Goal: Task Accomplishment & Management: Manage account settings

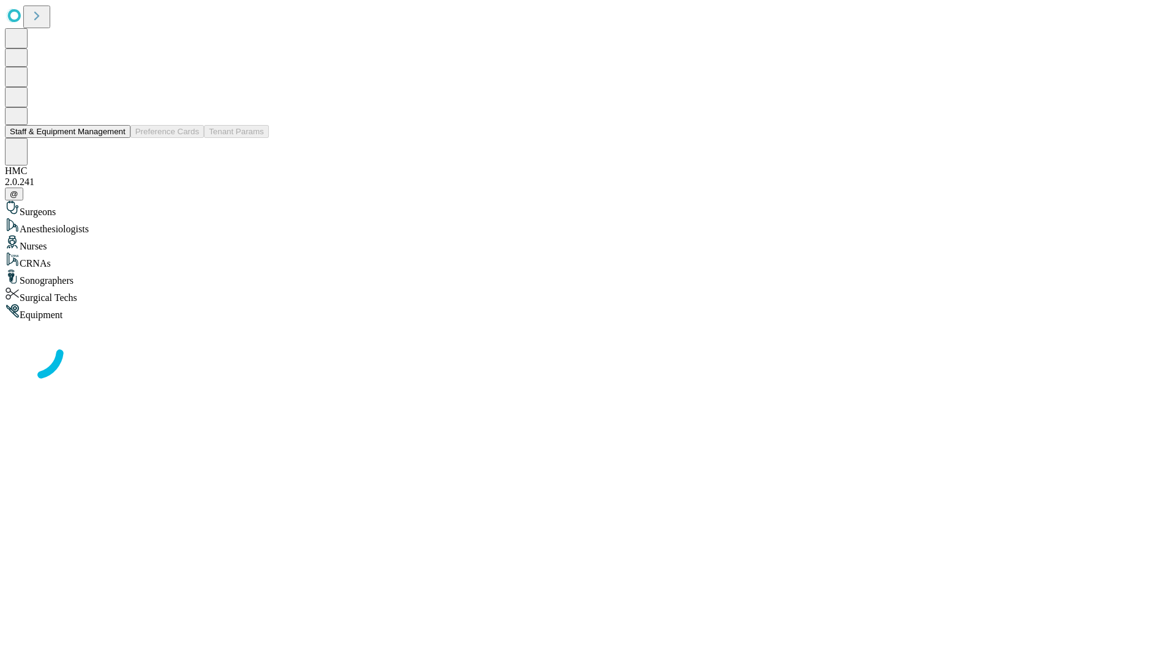
click at [117, 138] on button "Staff & Equipment Management" at bounding box center [68, 131] width 126 height 13
